Goal: Navigation & Orientation: Find specific page/section

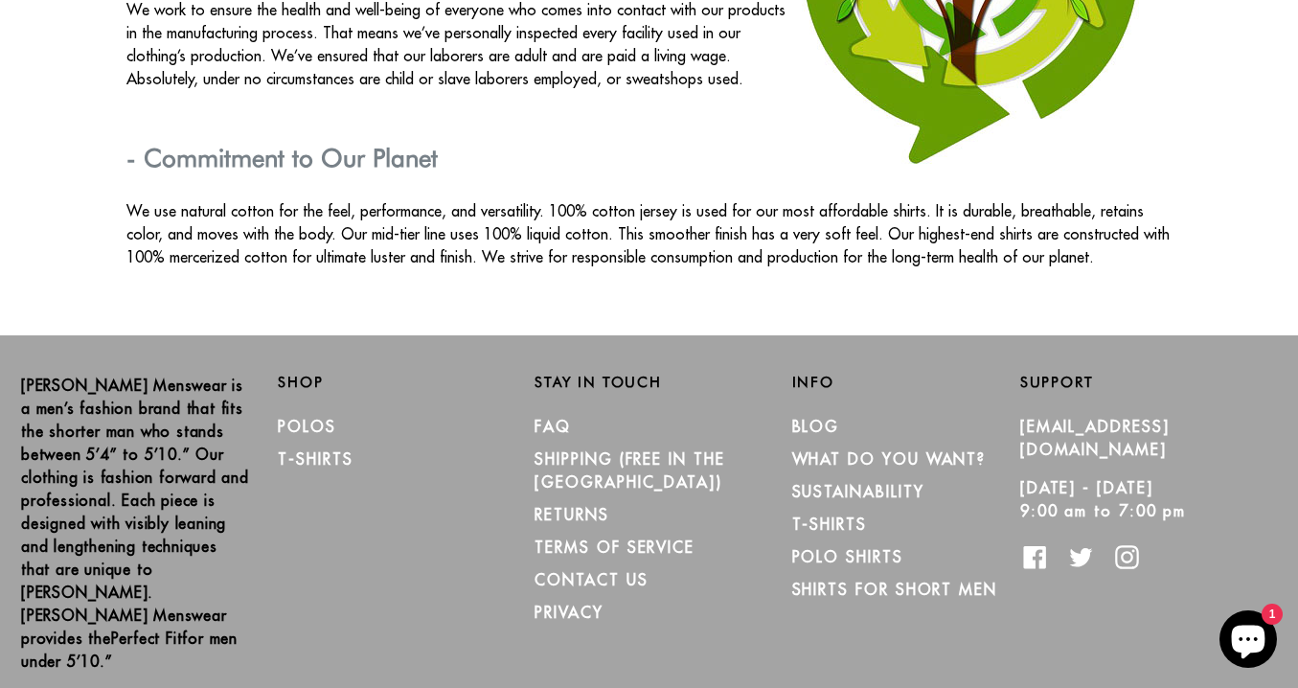
scroll to position [3456, 0]
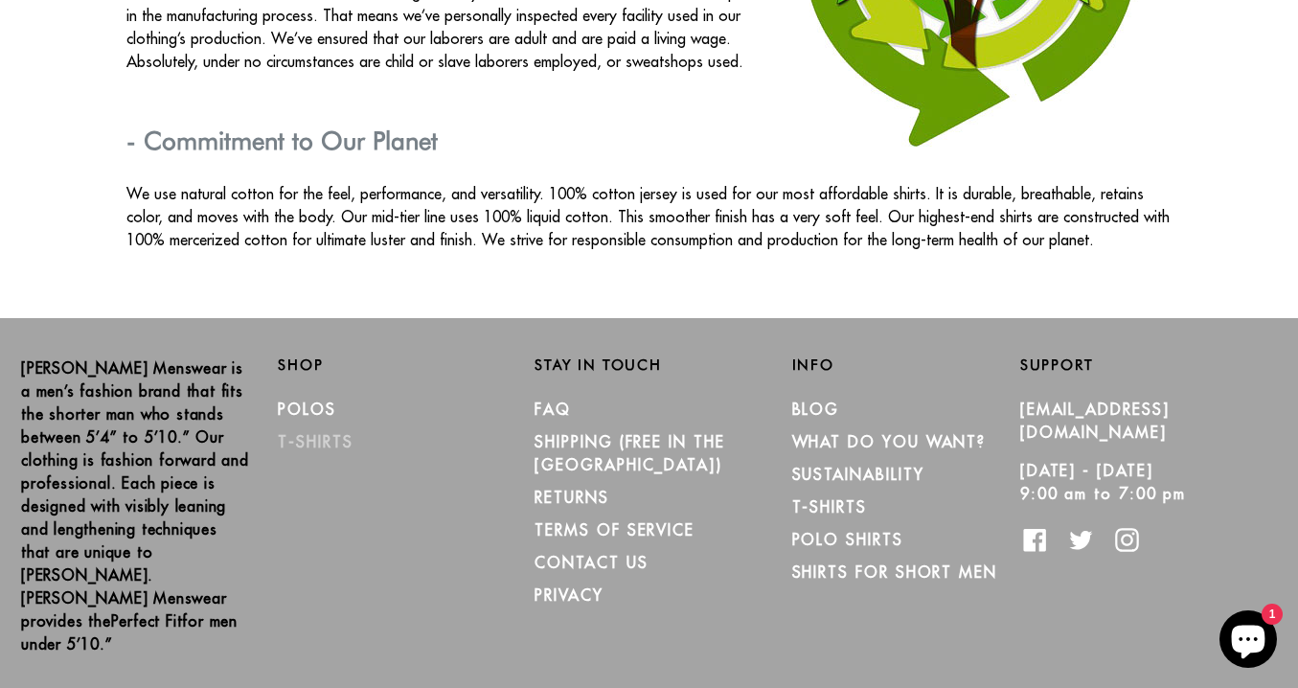
click at [328, 432] on link "T-Shirts" at bounding box center [315, 441] width 75 height 19
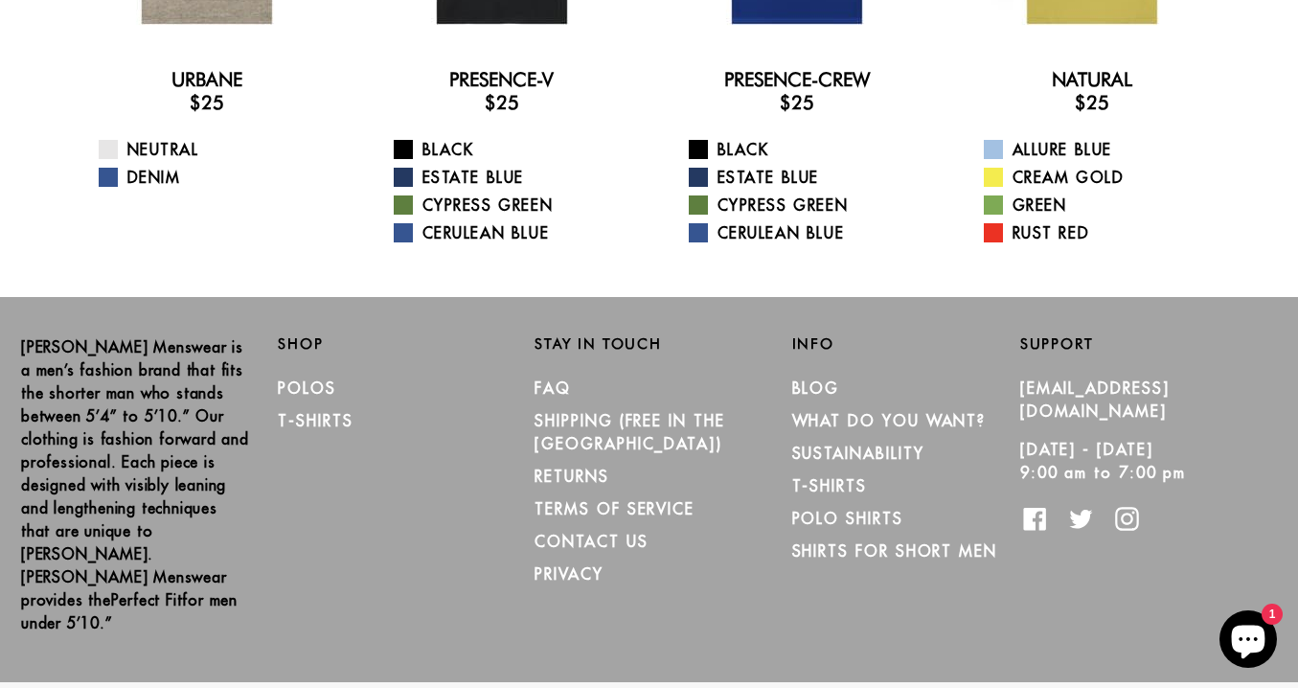
scroll to position [377, 0]
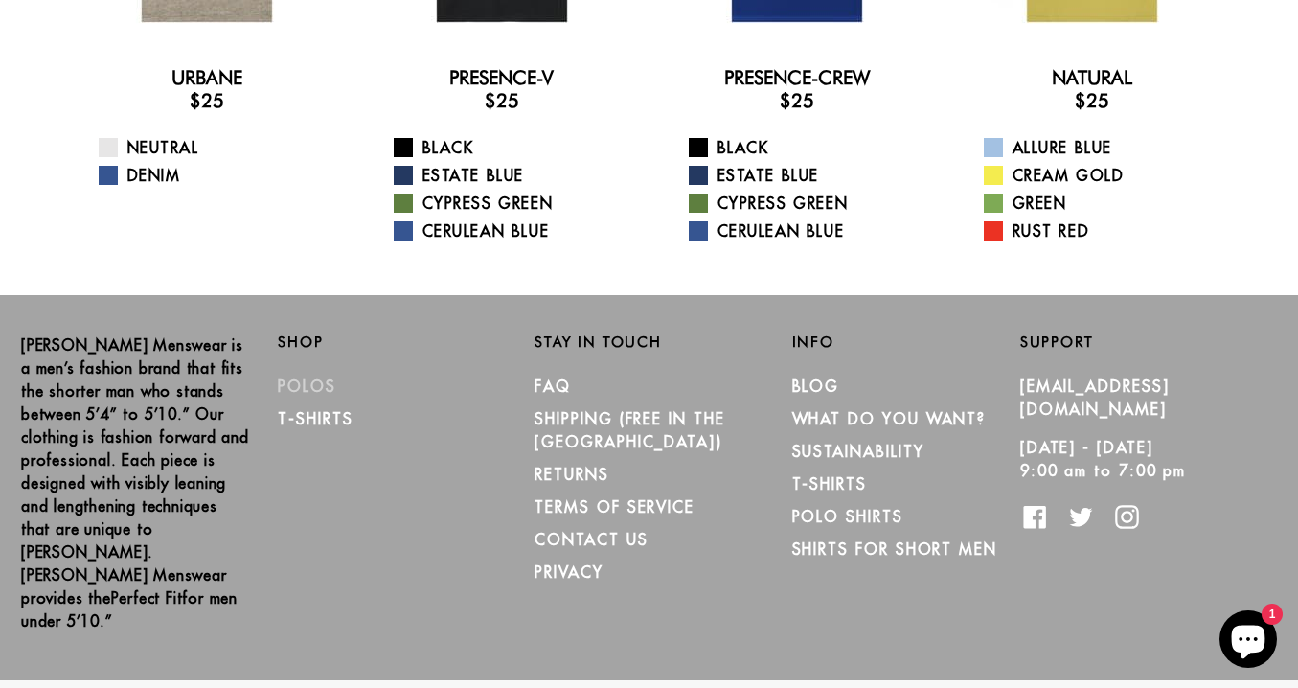
click at [314, 388] on link "Polos" at bounding box center [307, 385] width 58 height 19
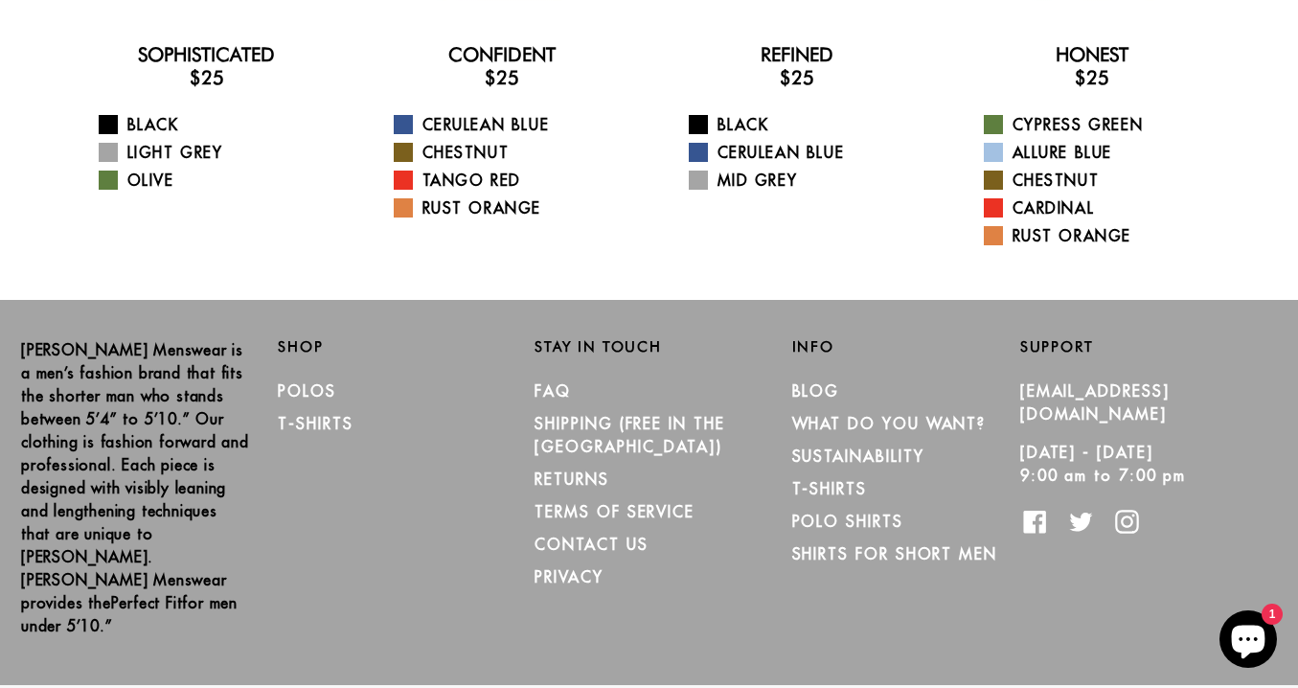
scroll to position [405, 0]
